Goal: Task Accomplishment & Management: Manage account settings

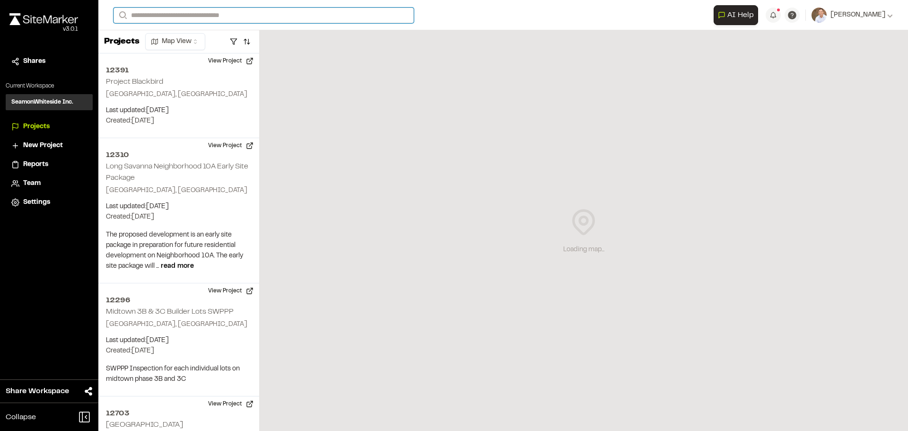
click at [181, 18] on input "Search" at bounding box center [264, 16] width 300 height 16
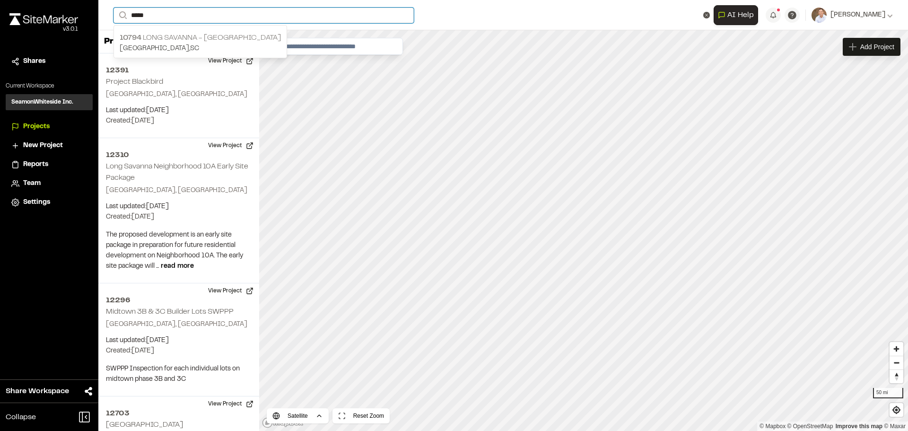
type input "*****"
click at [182, 40] on p "[STREET_ADDRESS]" at bounding box center [200, 37] width 161 height 11
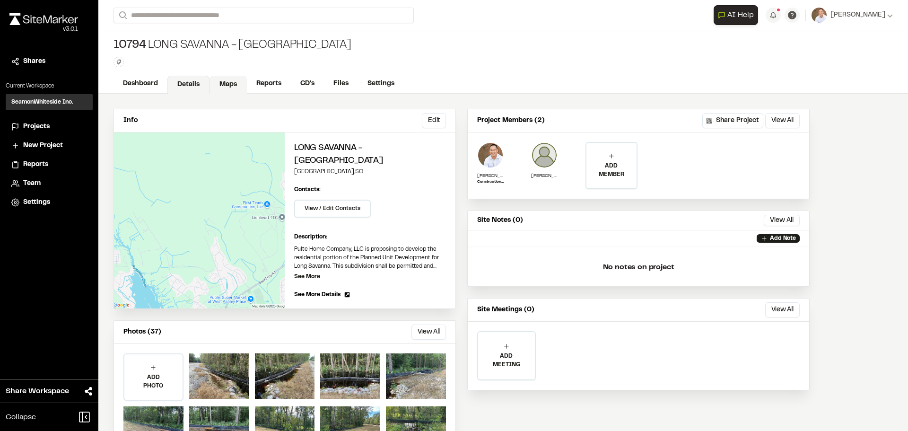
click at [233, 83] on link "Maps" at bounding box center [228, 85] width 37 height 18
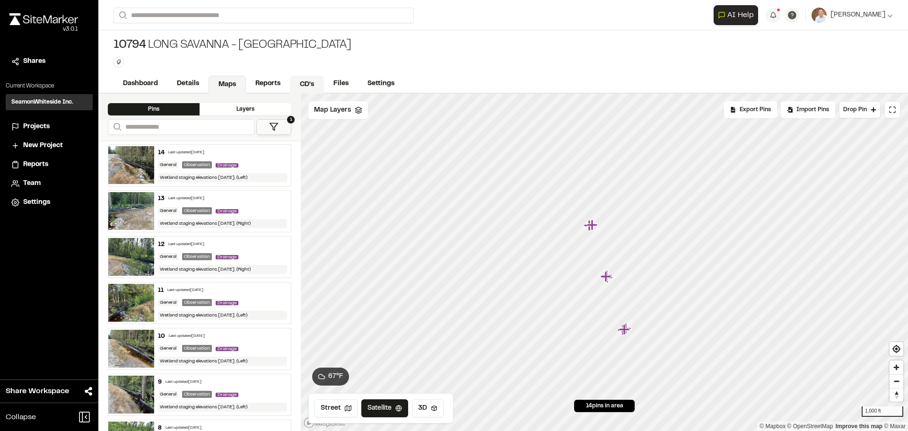
click at [301, 81] on link "CD's" at bounding box center [307, 85] width 34 height 18
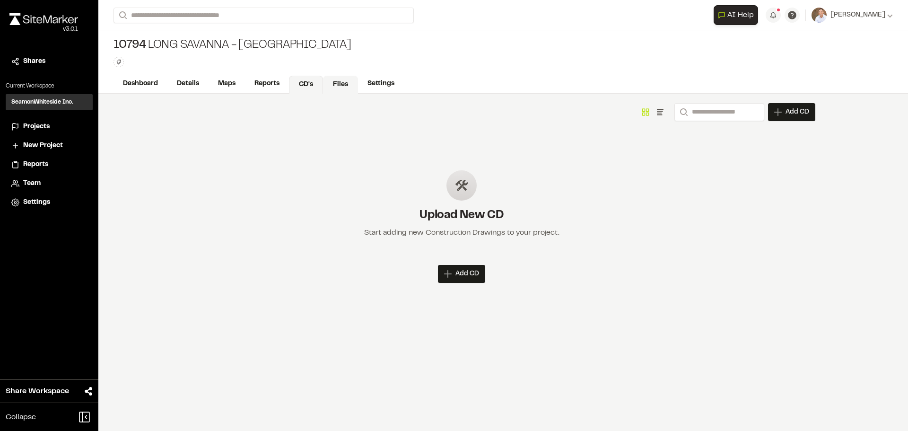
click at [330, 83] on link "Files" at bounding box center [340, 85] width 35 height 18
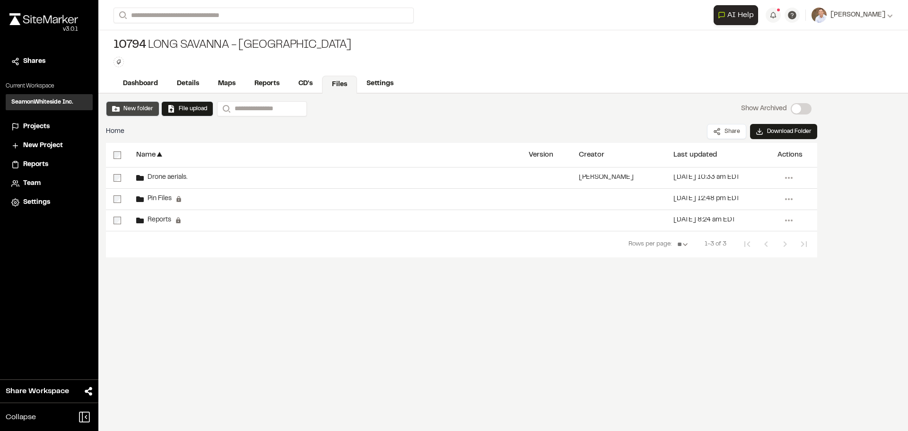
click at [125, 107] on button "New folder" at bounding box center [132, 109] width 41 height 9
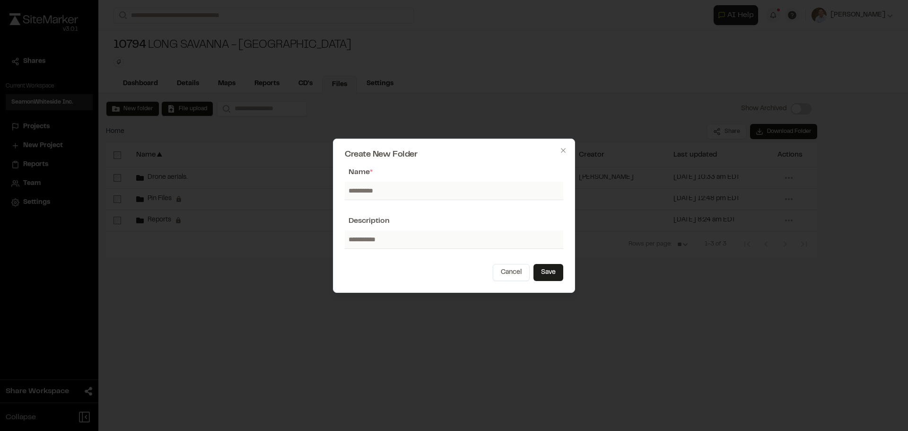
click at [367, 195] on input "text" at bounding box center [454, 191] width 219 height 18
type input "**********"
click at [493, 264] on button "Cancel" at bounding box center [511, 272] width 37 height 17
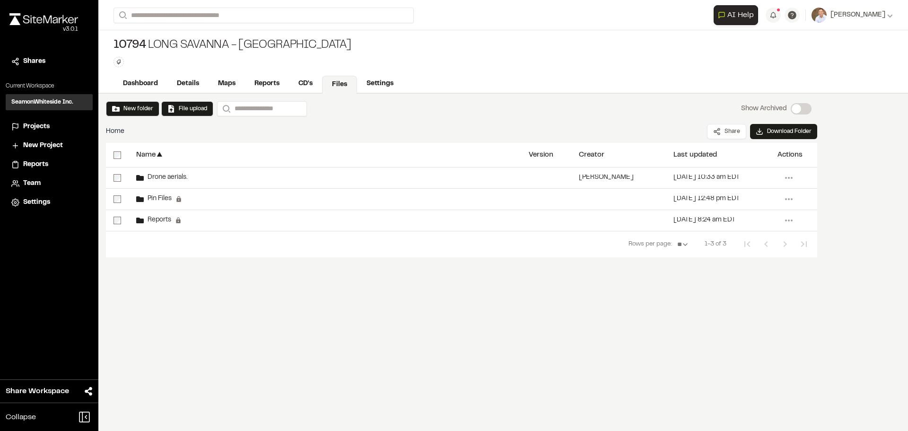
click at [376, 294] on div "New folder File upload Search Show Archived Show Archived Home Share Download F…" at bounding box center [503, 262] width 810 height 337
click at [313, 82] on link "CD's" at bounding box center [306, 85] width 34 height 18
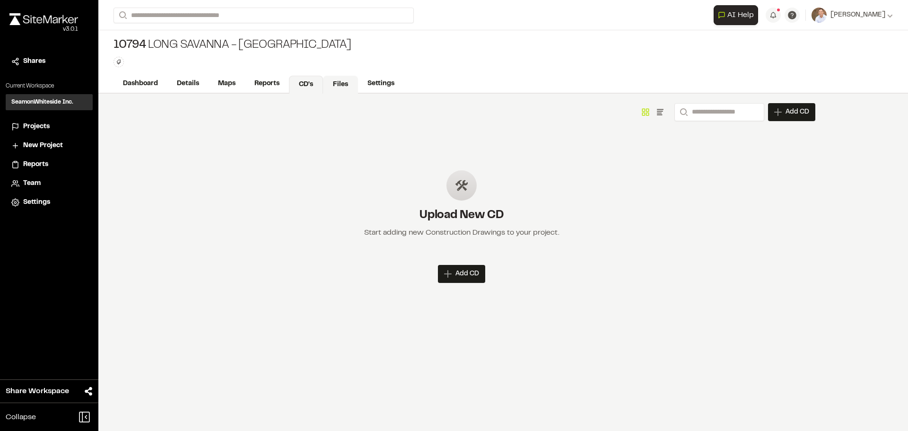
click at [333, 86] on link "Files" at bounding box center [340, 85] width 35 height 18
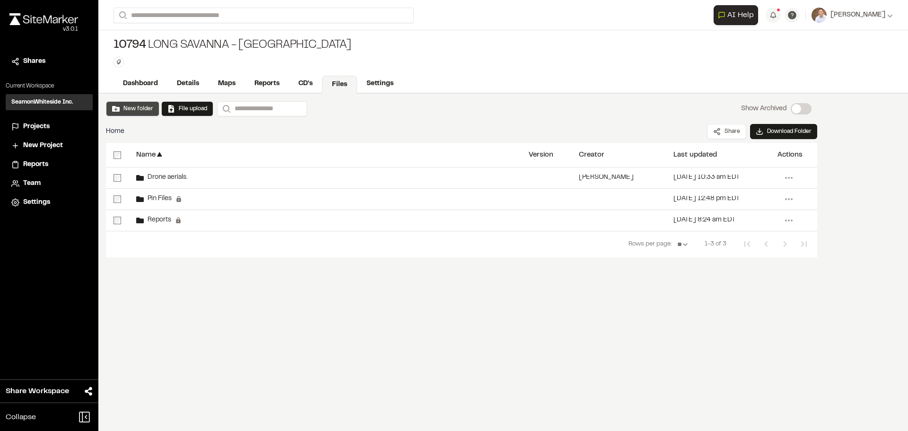
click at [121, 106] on button "New folder" at bounding box center [132, 109] width 41 height 9
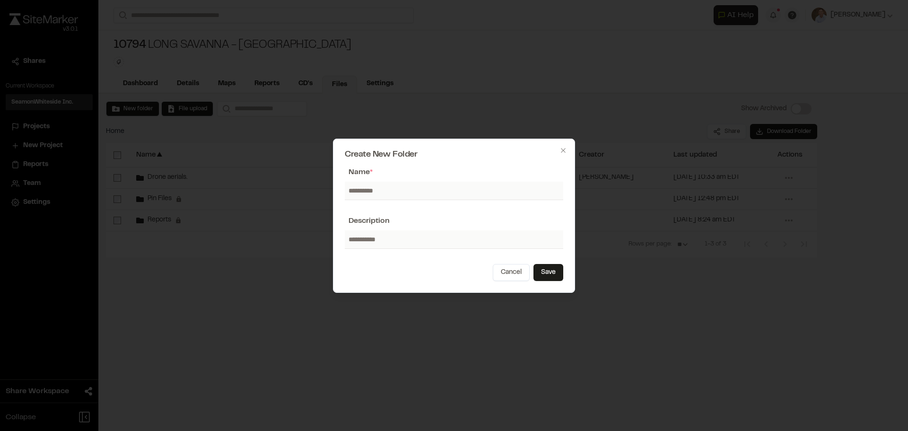
click at [394, 193] on input "text" at bounding box center [454, 191] width 219 height 18
type input "*******"
click at [553, 275] on button "Save" at bounding box center [549, 272] width 30 height 17
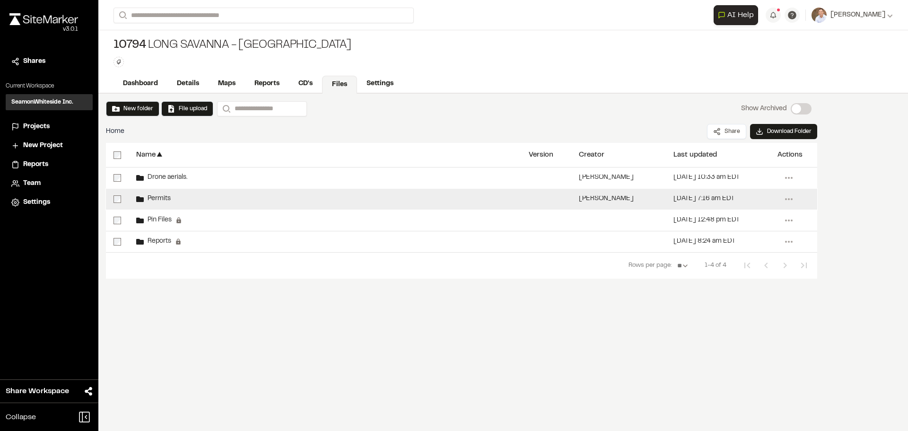
click at [167, 198] on span "Permits" at bounding box center [157, 199] width 27 height 6
click at [154, 197] on span "Permits" at bounding box center [157, 199] width 27 height 6
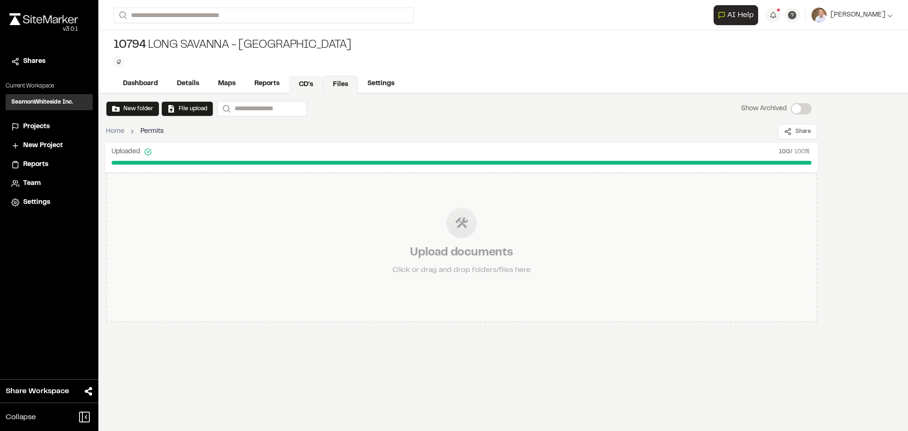
click at [302, 85] on link "CD's" at bounding box center [306, 85] width 34 height 18
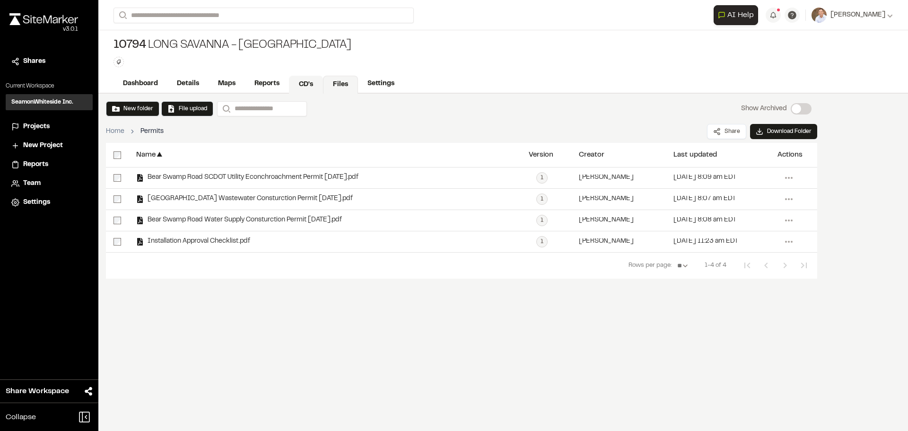
click at [308, 85] on link "CD's" at bounding box center [306, 85] width 34 height 18
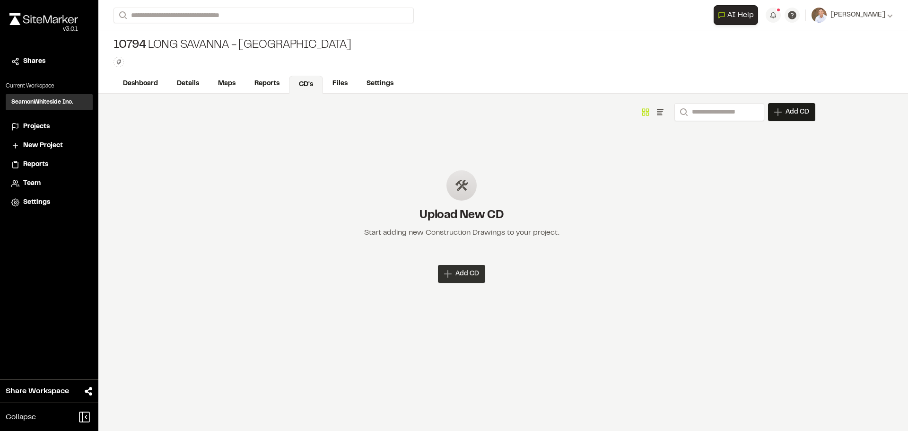
click at [468, 273] on span "Add CD" at bounding box center [467, 273] width 24 height 9
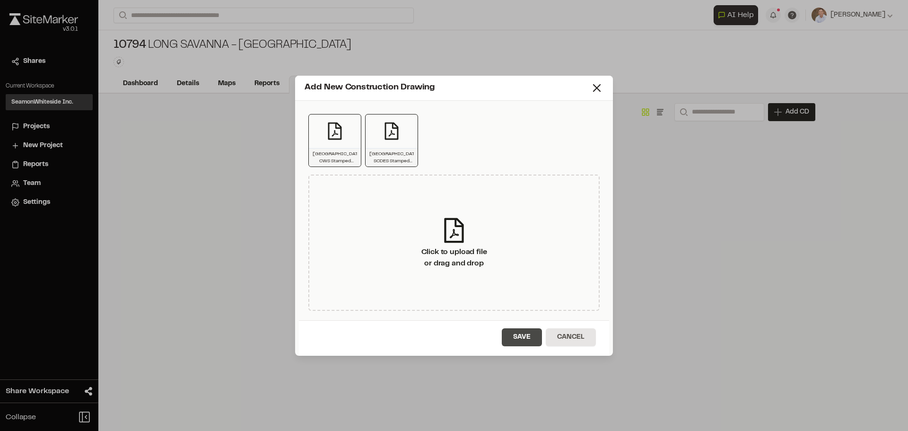
click at [520, 336] on button "Save" at bounding box center [522, 337] width 40 height 18
